Goal: Transaction & Acquisition: Purchase product/service

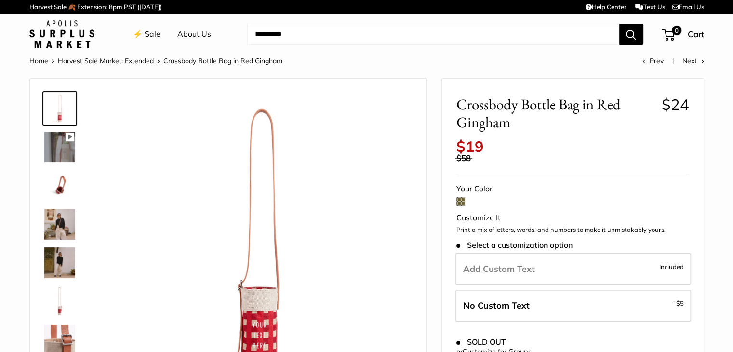
click at [154, 39] on link "⚡️ Sale" at bounding box center [146, 34] width 27 height 14
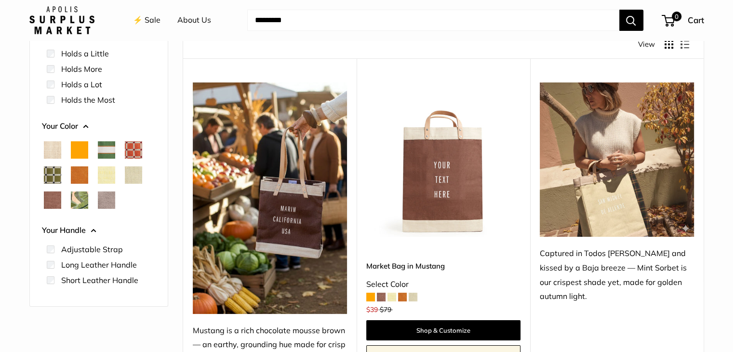
scroll to position [110, 0]
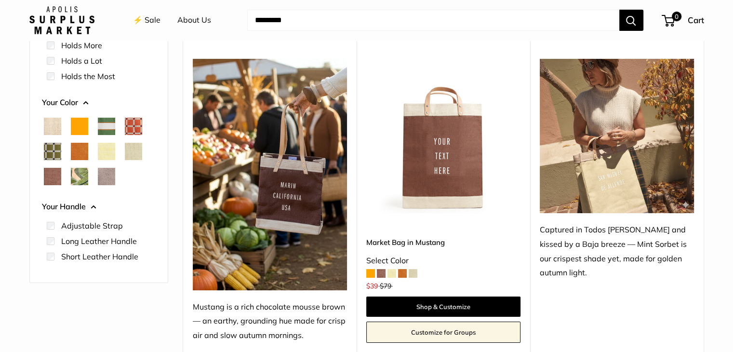
click at [50, 151] on span "Chenille Window Sage" at bounding box center [52, 151] width 17 height 17
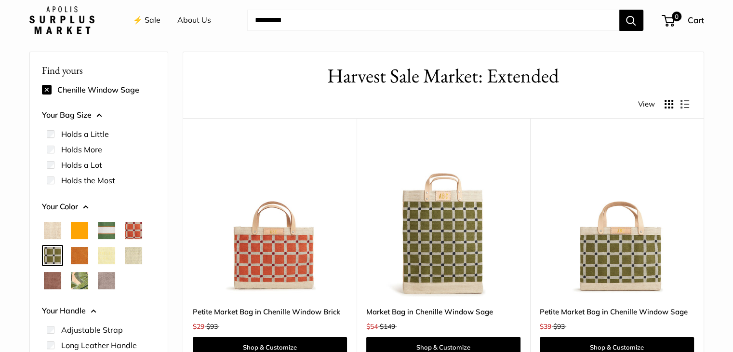
scroll to position [25, 0]
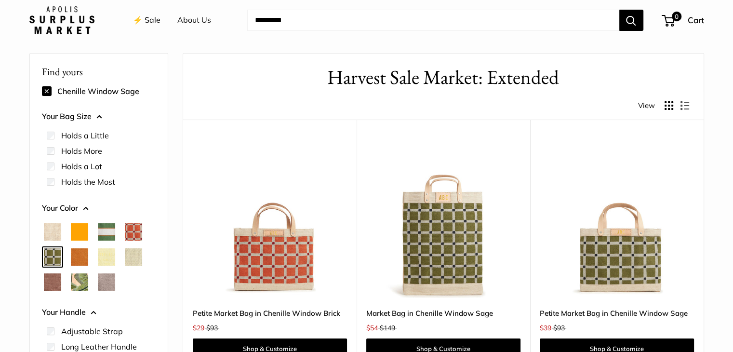
drag, startPoint x: 732, startPoint y: 101, endPoint x: 736, endPoint y: 114, distance: 13.3
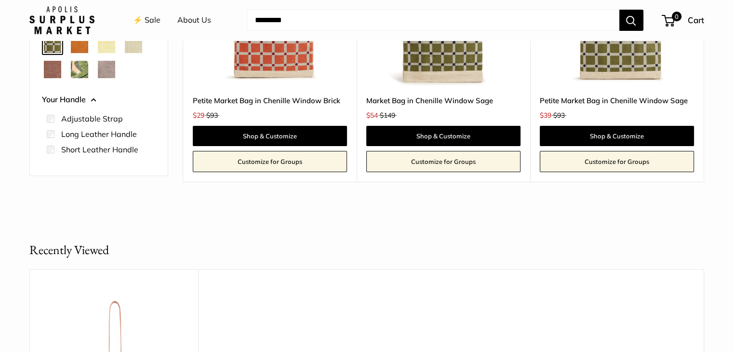
scroll to position [0, 0]
